Goal: Information Seeking & Learning: Find contact information

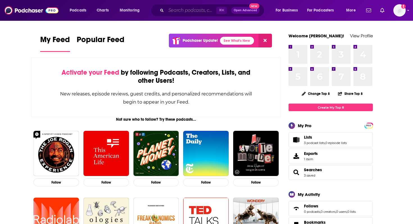
click at [192, 10] on input "Search podcasts, credits, & more..." at bounding box center [191, 10] width 50 height 9
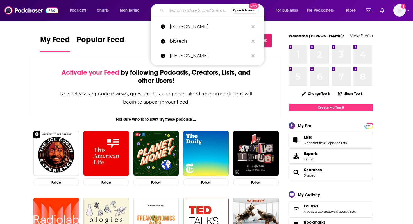
paste input "[PERSON_NAME]"
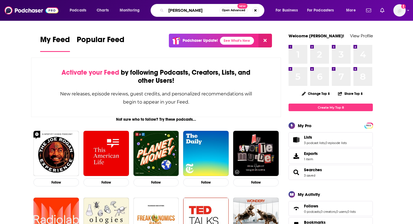
type input "[PERSON_NAME]"
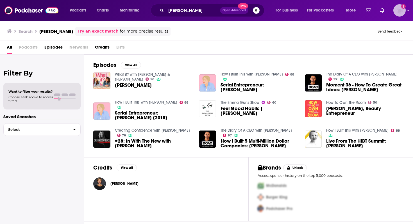
click at [398, 12] on img "Logged in as DKCLifestyle" at bounding box center [399, 10] width 12 height 12
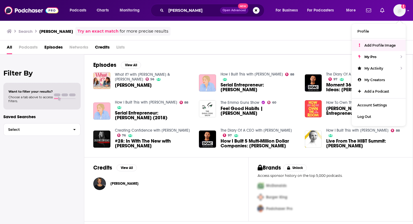
click at [329, 34] on div "Search Marcia Kilgore Try an exact match for more precise results Send feedback" at bounding box center [205, 31] width 397 height 9
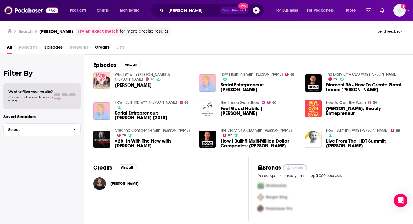
click at [296, 168] on button "Unlock" at bounding box center [295, 168] width 24 height 7
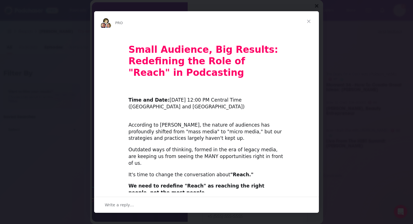
click at [308, 21] on span "Close" at bounding box center [309, 21] width 20 height 20
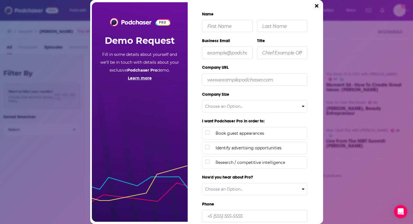
click at [318, 6] on icon "Close" at bounding box center [316, 5] width 3 height 5
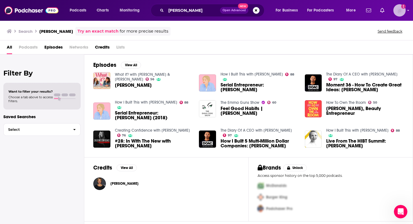
click at [399, 13] on img "Logged in as DKCLifestyle" at bounding box center [399, 10] width 12 height 12
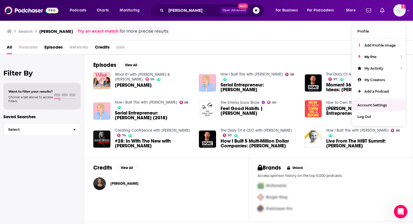
click at [308, 40] on div "Search Marcia Kilgore Try an exact match for more precise results Send feedback" at bounding box center [206, 30] width 413 height 20
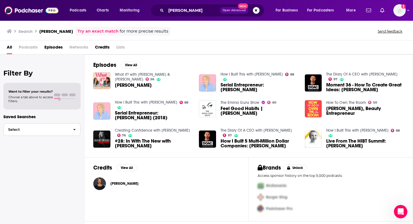
click at [48, 132] on button "Select" at bounding box center [41, 129] width 77 height 13
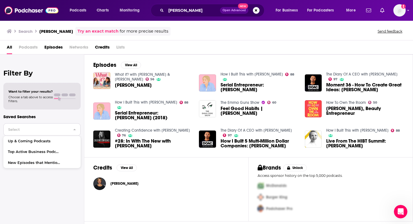
click at [48, 132] on button "Select" at bounding box center [41, 129] width 77 height 13
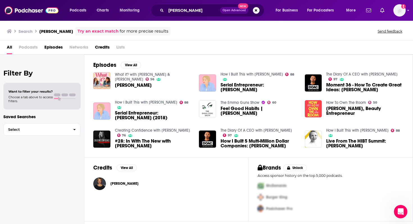
click at [37, 96] on span "Choose a tab above to access filters." at bounding box center [30, 99] width 44 height 8
click at [57, 47] on span "Episodes" at bounding box center [53, 49] width 18 height 12
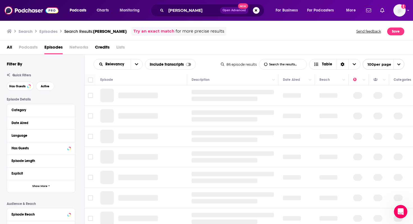
click at [32, 47] on span "Podcasts" at bounding box center [28, 49] width 19 height 12
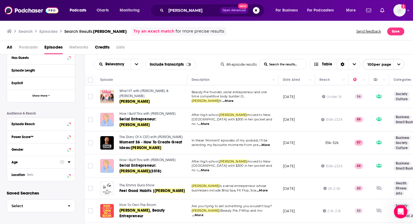
scroll to position [91, 0]
click at [34, 176] on div "Location Beta" at bounding box center [34, 175] width 45 height 4
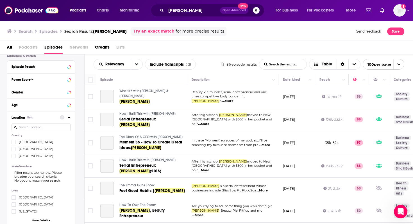
scroll to position [149, 0]
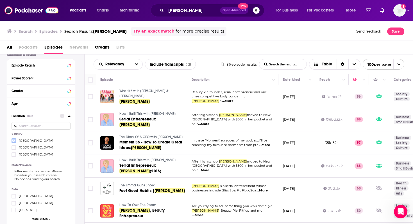
click at [13, 142] on icon at bounding box center [13, 141] width 3 height 3
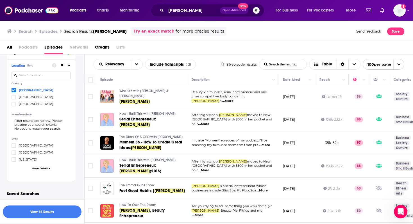
scroll to position [199, 0]
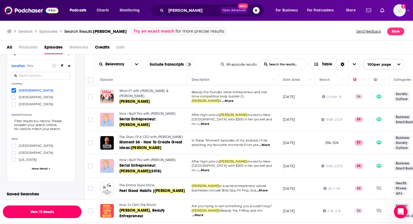
click at [40, 212] on button "View 75 Results" at bounding box center [42, 212] width 79 height 13
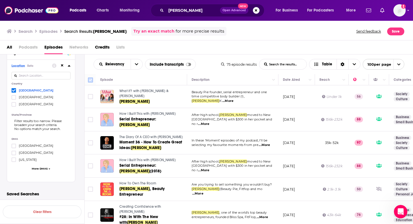
click at [90, 80] on input "Toggle select all" at bounding box center [90, 80] width 5 height 5
checkbox input "true"
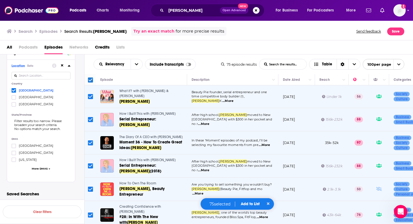
click at [252, 206] on span "Add to List" at bounding box center [250, 204] width 19 height 5
click at [251, 194] on button "Add Podcasts" at bounding box center [248, 193] width 30 height 10
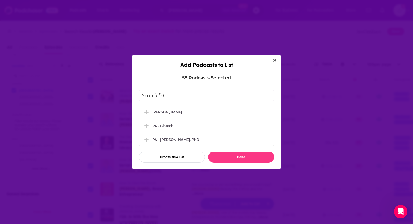
click at [185, 97] on input "Add Podcast To List" at bounding box center [206, 96] width 135 height 12
click at [178, 158] on button "Create New List" at bounding box center [172, 157] width 66 height 11
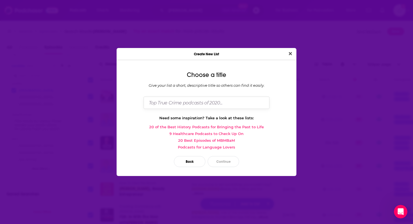
click at [173, 103] on input "Dialog" at bounding box center [207, 103] width 126 height 12
paste input "[PERSON_NAME]"
drag, startPoint x: 218, startPoint y: 104, endPoint x: 187, endPoint y: 102, distance: 30.4
click at [187, 102] on input "PA - Marcia Kilgore (Beauty Pie)" at bounding box center [207, 103] width 126 height 12
type input "PA - Marcia Kilgore"
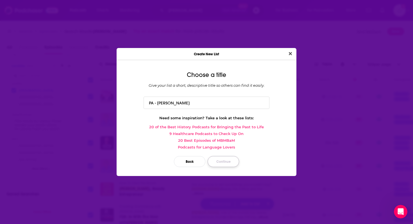
click at [228, 161] on button "Continue" at bounding box center [223, 161] width 31 height 11
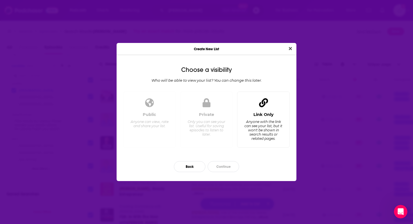
click at [271, 119] on div "Link Only Anyone with the link can see your list, but it won't be shown in sear…" at bounding box center [263, 127] width 43 height 31
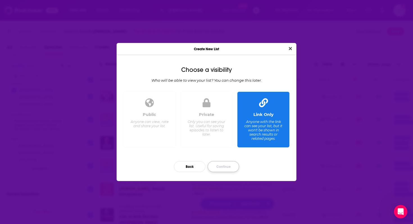
click at [224, 171] on button "Continue" at bounding box center [223, 166] width 31 height 11
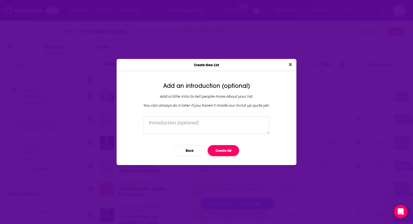
click at [224, 152] on button "Create list" at bounding box center [223, 150] width 31 height 11
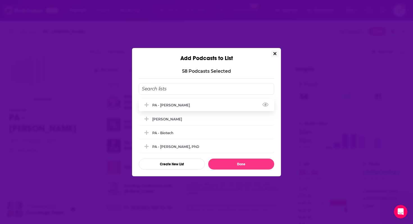
click at [147, 105] on icon "Add Podcast To List" at bounding box center [146, 105] width 4 height 4
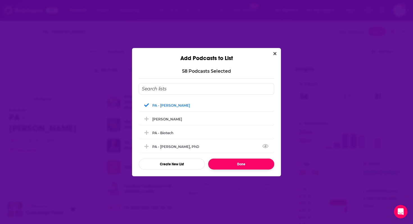
click at [247, 162] on button "Done" at bounding box center [241, 164] width 66 height 11
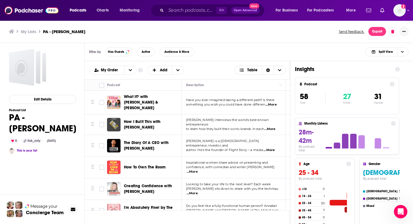
click at [406, 32] on button "Show More Button" at bounding box center [403, 31] width 9 height 9
click at [375, 88] on button "Share" at bounding box center [385, 86] width 54 height 10
click at [406, 53] on icon "Show additional menu" at bounding box center [405, 54] width 3 height 4
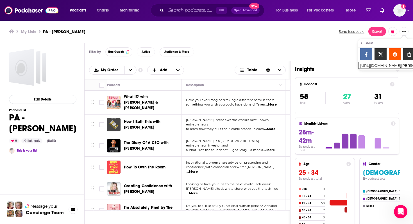
click at [213, 43] on div "Filter by Has Guests Active Audience & More Split View" at bounding box center [249, 52] width 328 height 18
click at [242, 44] on div "Filter by Has Guests Active Audience & More Split View" at bounding box center [249, 52] width 328 height 18
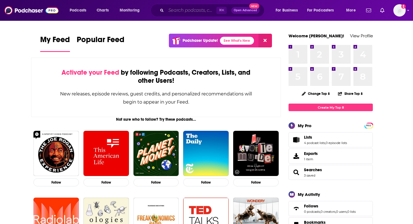
click at [189, 10] on input "Search podcasts, credits, & more..." at bounding box center [191, 10] width 50 height 9
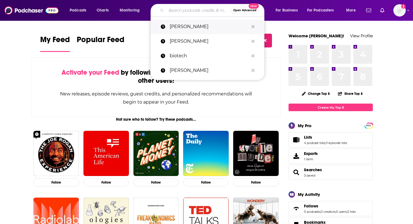
click at [195, 29] on p "[PERSON_NAME]" at bounding box center [209, 26] width 79 height 15
type input "[PERSON_NAME]"
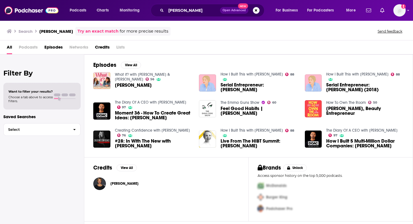
click at [54, 48] on span "Episodes" at bounding box center [53, 49] width 18 height 12
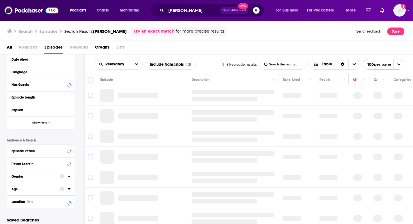
scroll to position [90, 0]
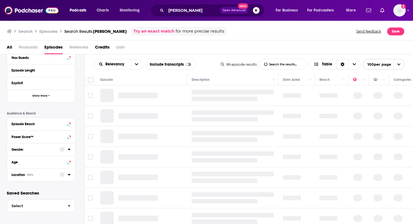
click at [44, 177] on div "Location Beta" at bounding box center [34, 175] width 45 height 4
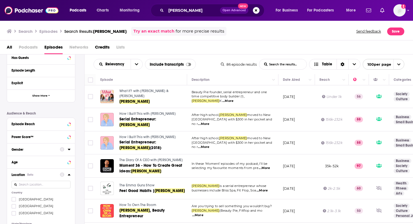
click at [30, 201] on span "[GEOGRAPHIC_DATA]" at bounding box center [36, 199] width 35 height 4
click at [14, 201] on input "multiSelectOption-unitedstates-0" at bounding box center [14, 201] width 0 height 0
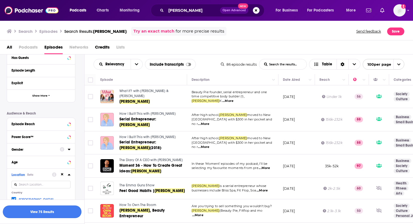
click at [40, 214] on button "View 75 Results" at bounding box center [42, 212] width 79 height 13
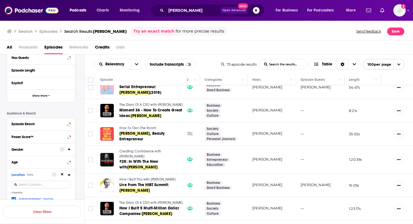
scroll to position [0, 189]
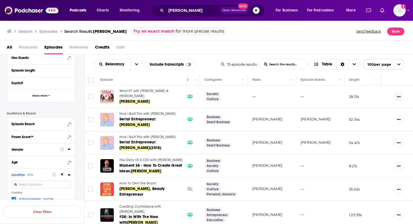
click at [400, 96] on icon "Show More Button" at bounding box center [399, 96] width 4 height 1
click at [287, 97] on td "--" at bounding box center [272, 96] width 48 height 22
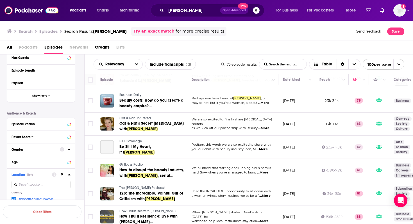
scroll to position [233, 0]
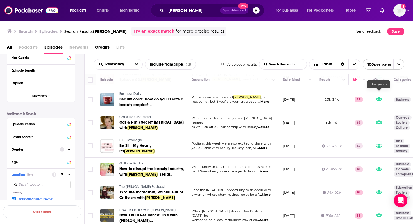
click at [379, 97] on icon at bounding box center [379, 99] width 6 height 4
click at [380, 97] on icon at bounding box center [379, 99] width 6 height 4
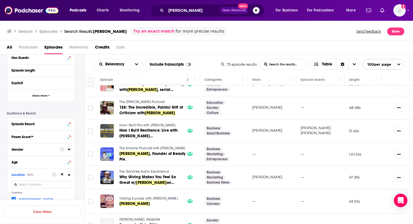
scroll to position [319, 189]
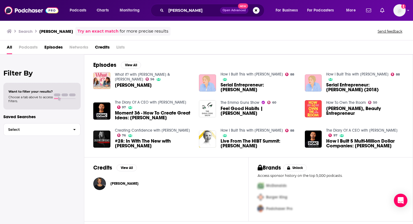
click at [53, 45] on span "Episodes" at bounding box center [53, 49] width 18 height 12
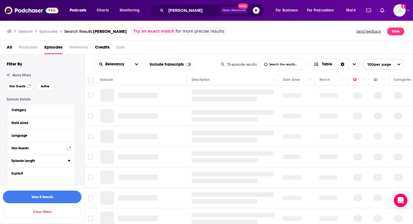
scroll to position [91, 0]
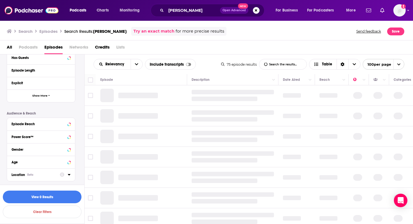
click at [34, 176] on div "Location Beta" at bounding box center [34, 175] width 45 height 4
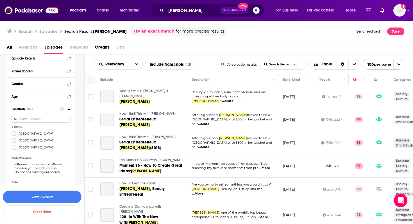
scroll to position [164, 0]
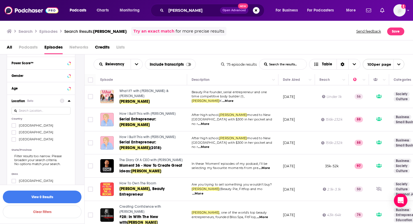
click at [26, 126] on span "[GEOGRAPHIC_DATA]" at bounding box center [36, 126] width 35 height 4
click at [14, 127] on input "multiSelectOption-unitedstates-0" at bounding box center [14, 127] width 0 height 0
click at [38, 198] on button "View 75 Results" at bounding box center [42, 197] width 79 height 13
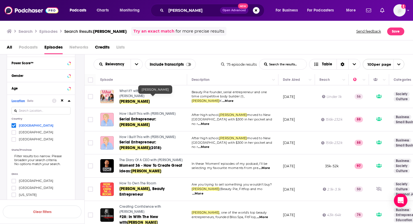
click at [163, 99] on link "[PERSON_NAME]" at bounding box center [152, 102] width 67 height 6
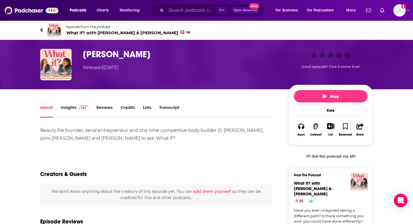
click at [149, 110] on link "Lists" at bounding box center [147, 111] width 8 height 13
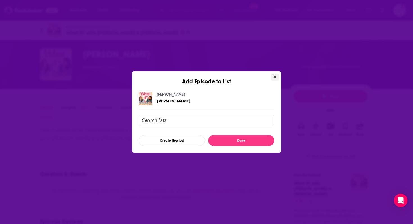
click at [274, 76] on icon "Close" at bounding box center [274, 77] width 3 height 3
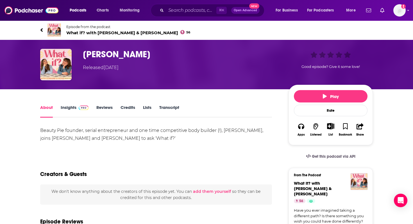
click at [69, 106] on link "Insights" at bounding box center [75, 111] width 28 height 13
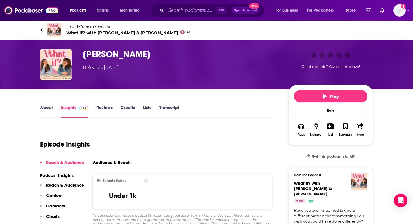
click at [90, 33] on span "What if? with [PERSON_NAME] & [PERSON_NAME] 56" at bounding box center [128, 32] width 124 height 5
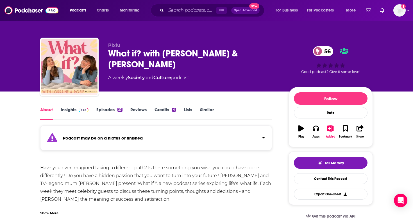
scroll to position [32, 0]
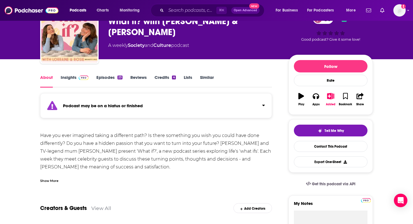
click at [165, 80] on link "Credits 4" at bounding box center [164, 81] width 21 height 13
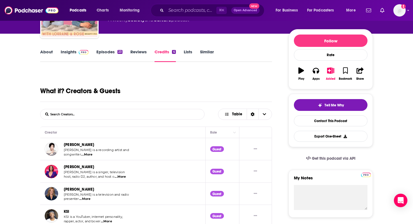
scroll to position [57, 0]
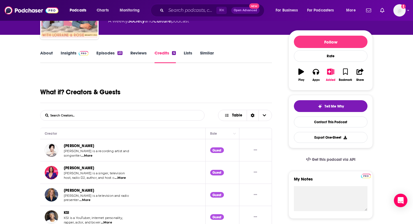
click at [74, 51] on link "Insights" at bounding box center [75, 56] width 28 height 13
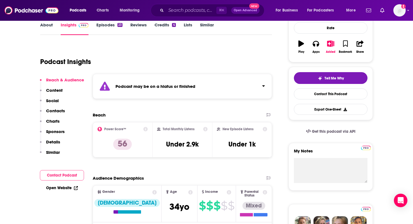
scroll to position [91, 0]
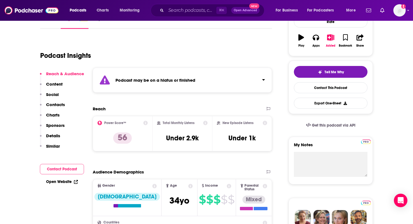
click at [61, 104] on p "Contacts" at bounding box center [55, 104] width 19 height 5
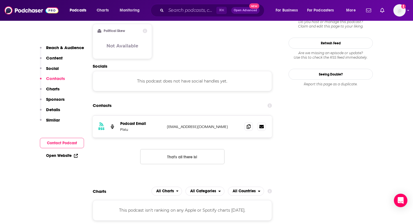
scroll to position [473, 0]
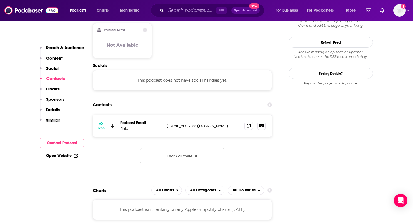
click at [100, 131] on div "RSS Podcast Email Pixiu [EMAIL_ADDRESS][DOMAIN_NAME] [EMAIL_ADDRESS][DOMAIN_NAM…" at bounding box center [182, 144] width 179 height 58
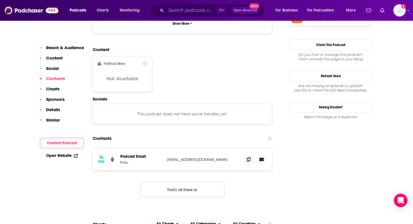
scroll to position [424, 0]
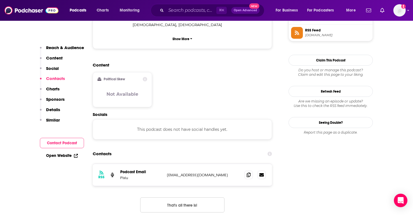
click at [146, 149] on div "Contacts" at bounding box center [182, 154] width 179 height 11
click at [255, 66] on div "Content Political Skew Not Available" at bounding box center [182, 87] width 179 height 50
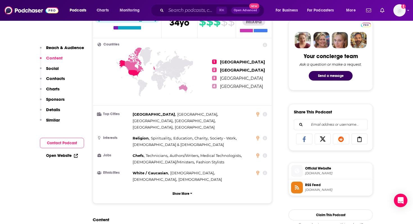
scroll to position [101, 0]
